Goal: Check status: Check status

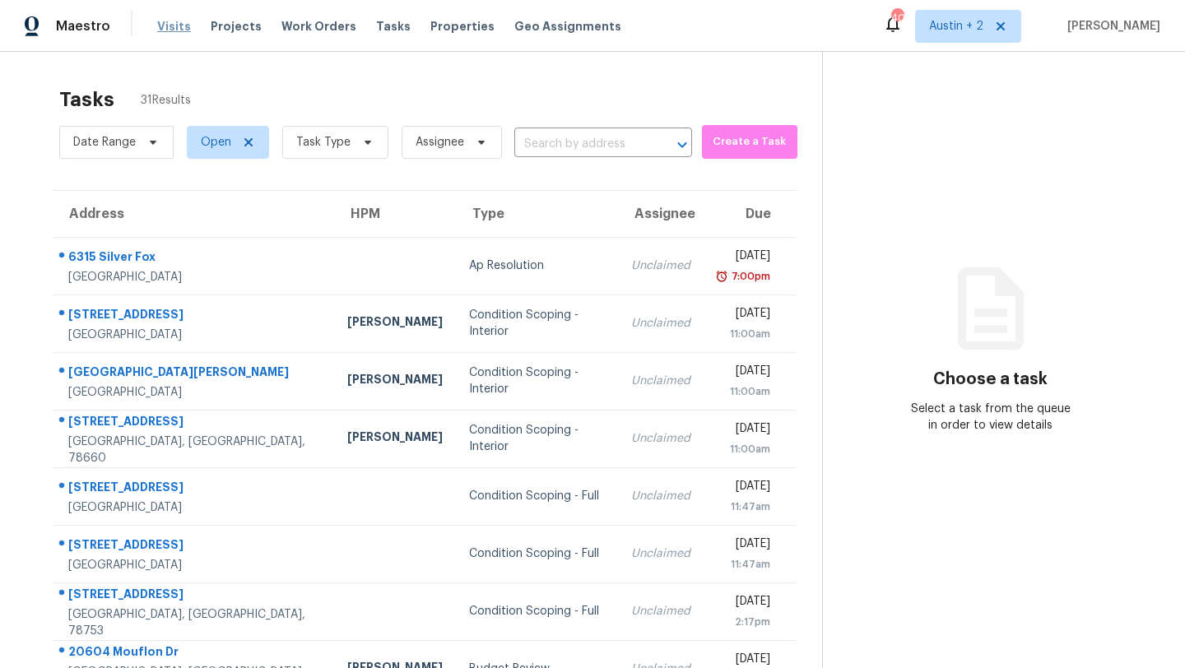
click at [166, 28] on span "Visits" at bounding box center [174, 26] width 34 height 16
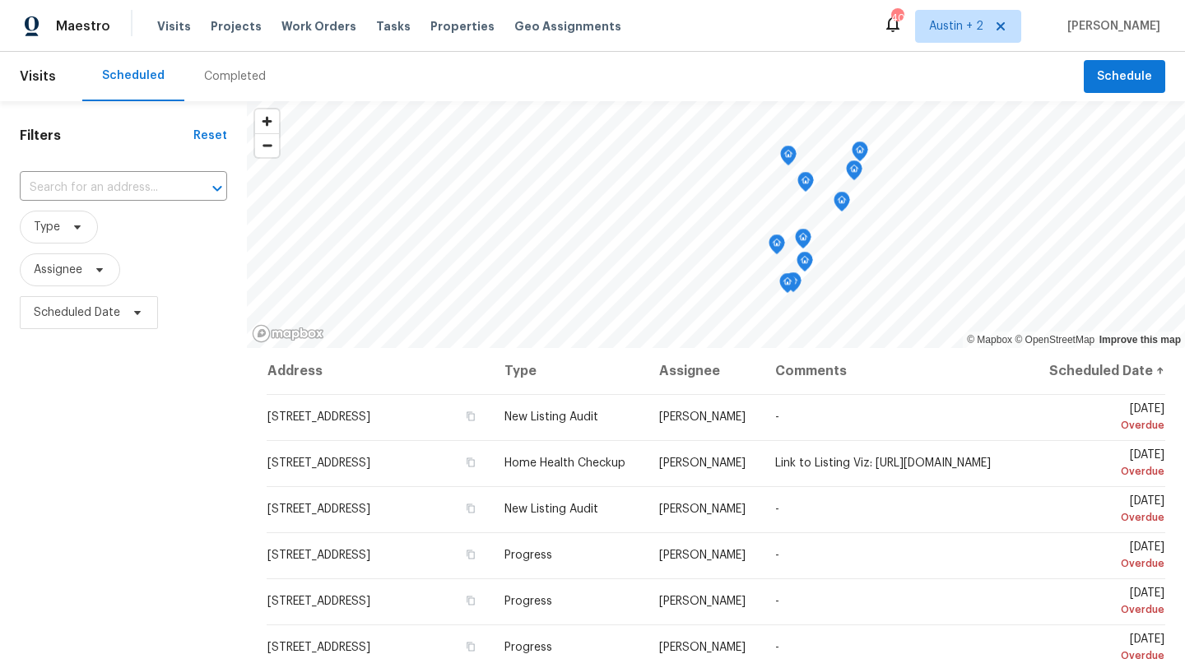
click at [230, 72] on div "Completed" at bounding box center [235, 76] width 62 height 16
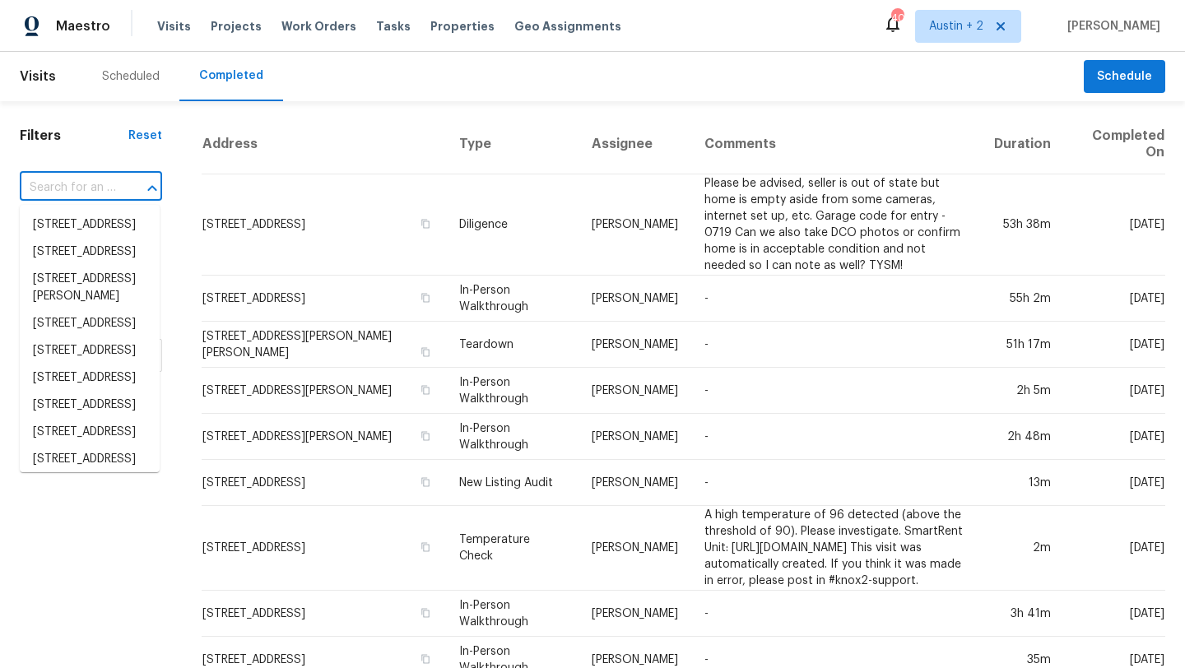
click at [111, 189] on input "text" at bounding box center [68, 188] width 96 height 26
paste input "[STREET_ADDRESS]"
type input "[STREET_ADDRESS]"
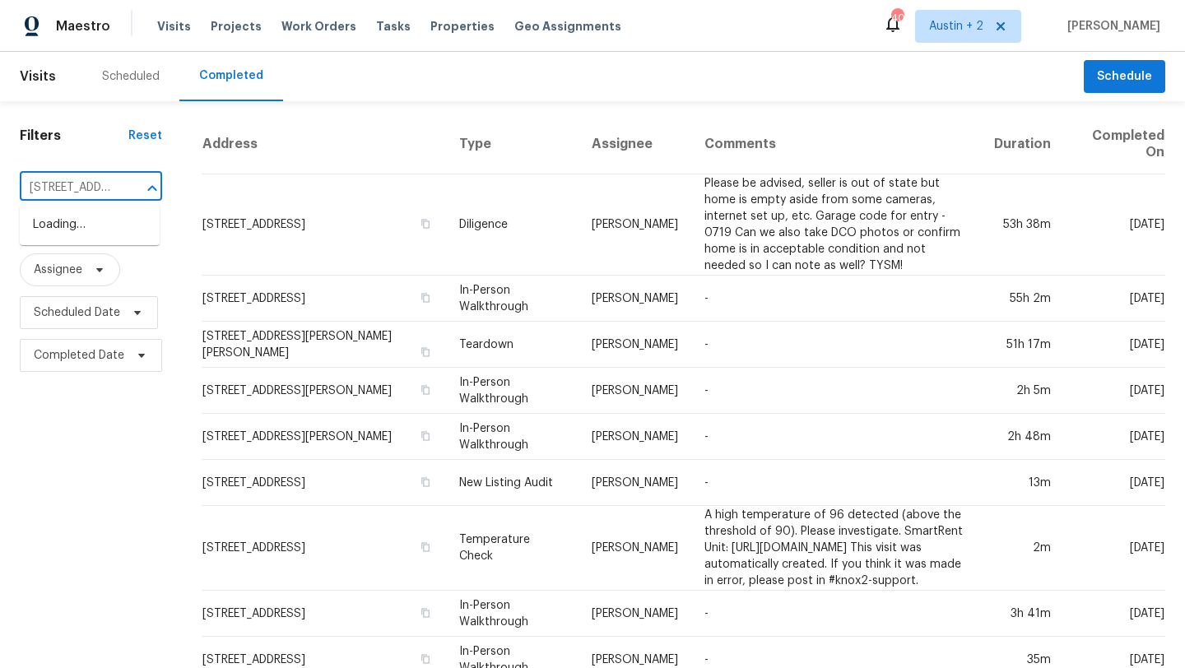
scroll to position [0, 164]
click at [78, 224] on li "[STREET_ADDRESS]" at bounding box center [90, 224] width 140 height 27
